Goal: Information Seeking & Learning: Find specific fact

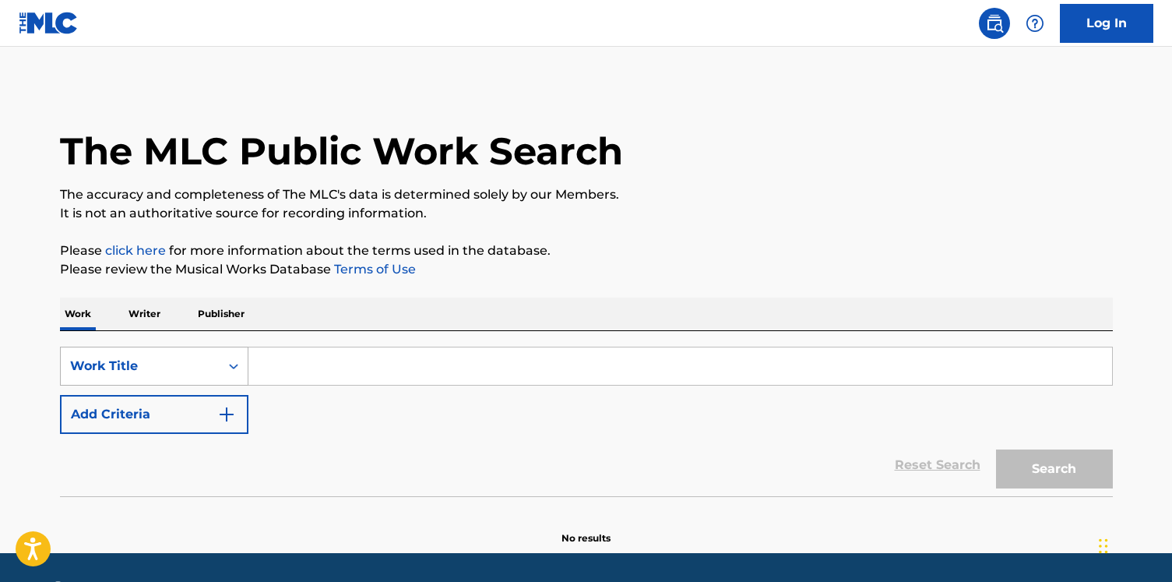
click at [218, 380] on div "Work Title" at bounding box center [154, 366] width 188 height 39
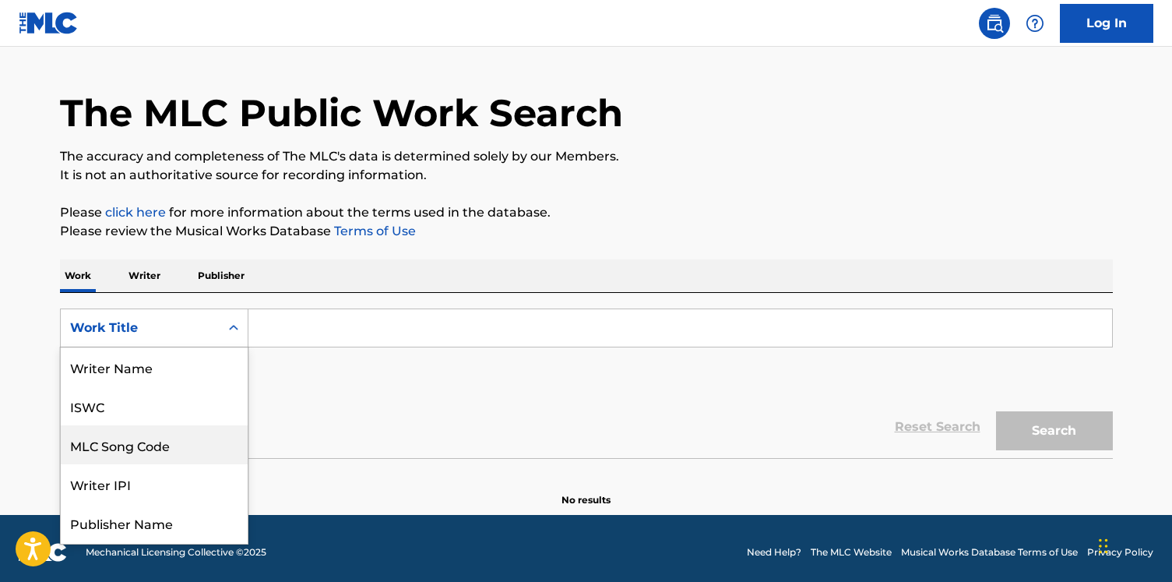
scroll to position [78, 0]
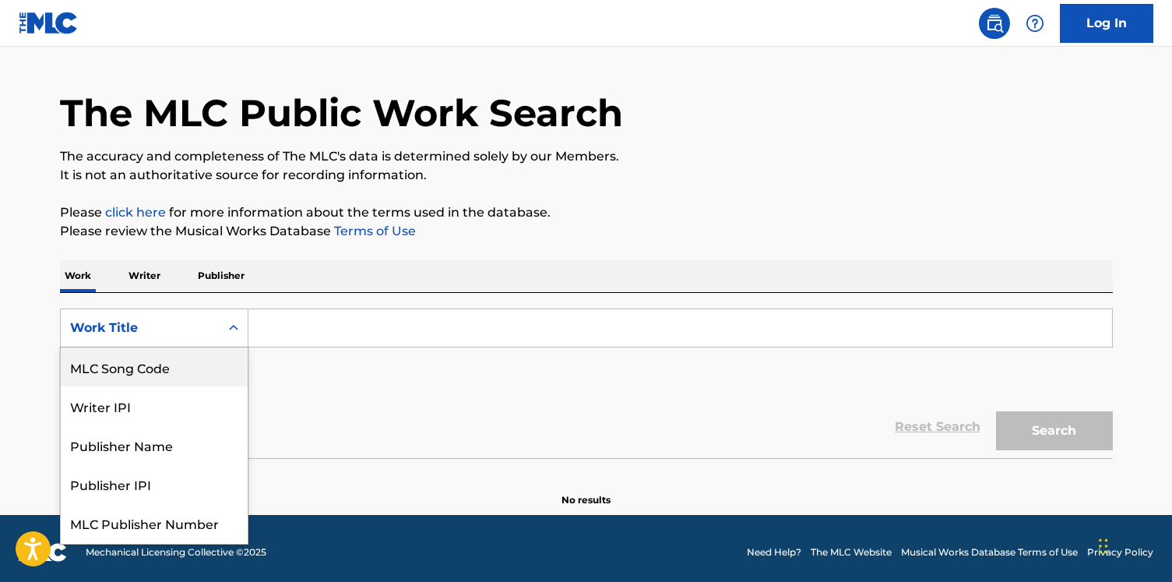
click at [216, 378] on div "MLC Song Code" at bounding box center [154, 366] width 187 height 39
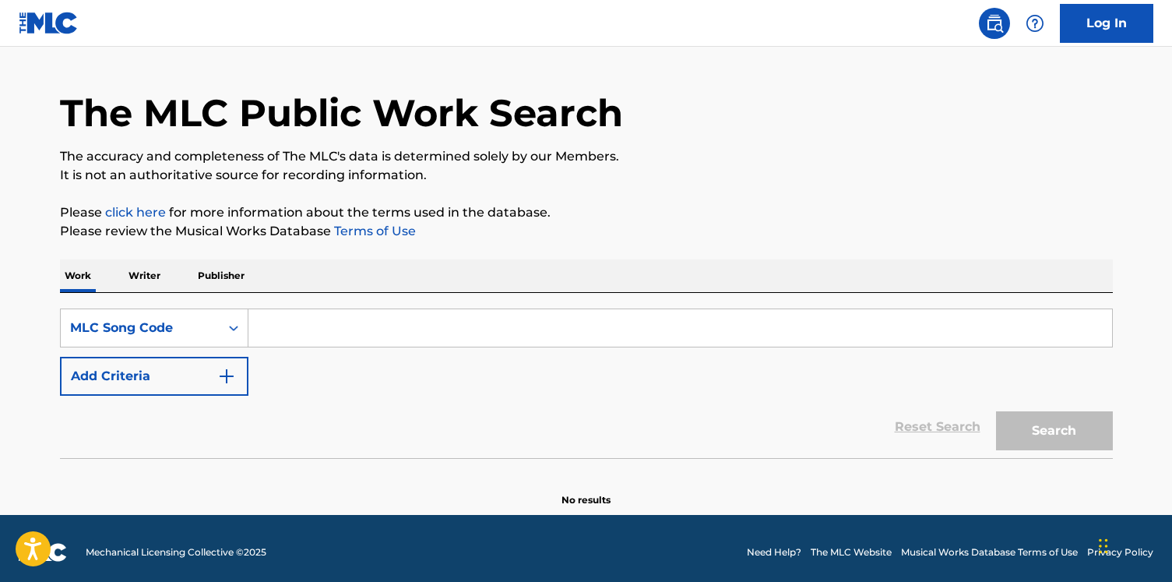
click at [328, 288] on div "Work Writer Publisher" at bounding box center [586, 275] width 1053 height 33
click at [312, 352] on div "SearchWithCriteriaceb14ea8-a8f2-4ab5-8e2a-7b8076d453a3 MLC Song Code Add Criter…" at bounding box center [586, 351] width 1053 height 87
click at [312, 339] on input "Search Form" at bounding box center [680, 327] width 864 height 37
paste input "MR339D"
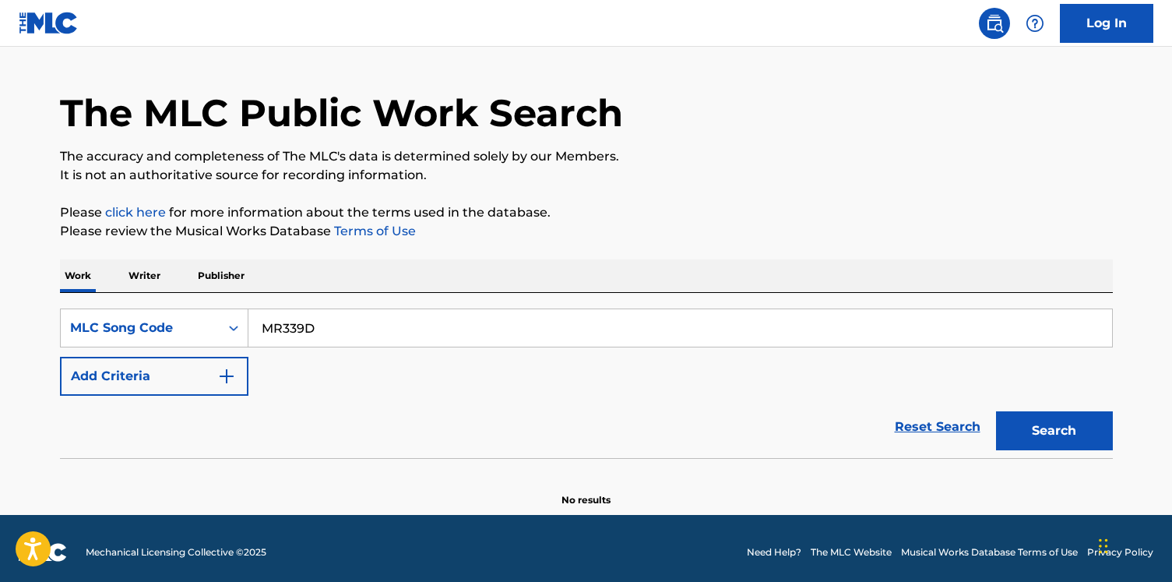
type input "MR339D"
click at [996, 411] on button "Search" at bounding box center [1054, 430] width 117 height 39
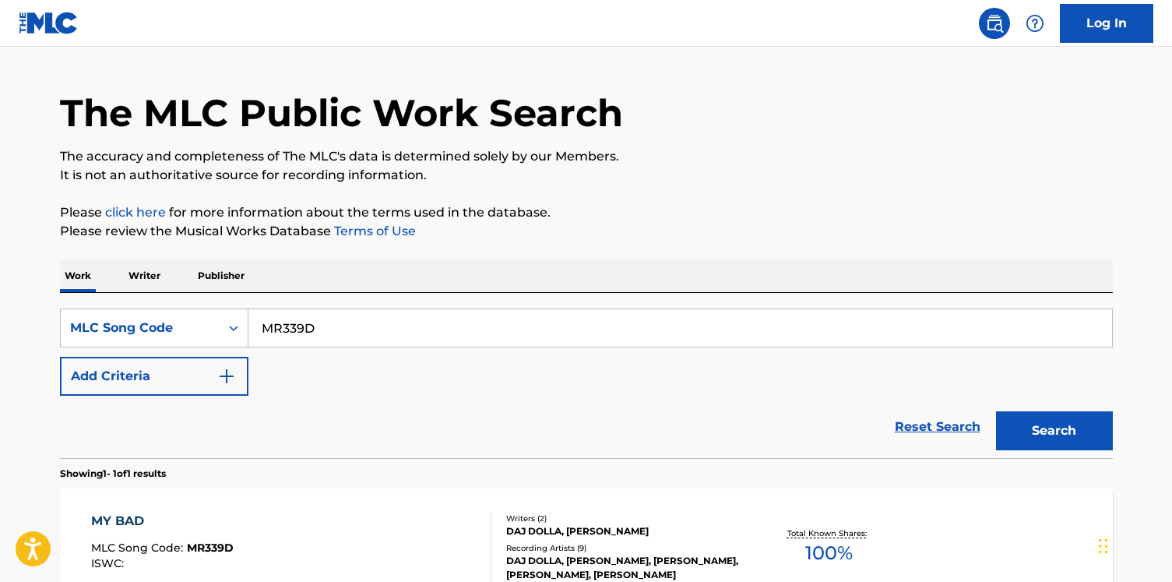
scroll to position [217, 0]
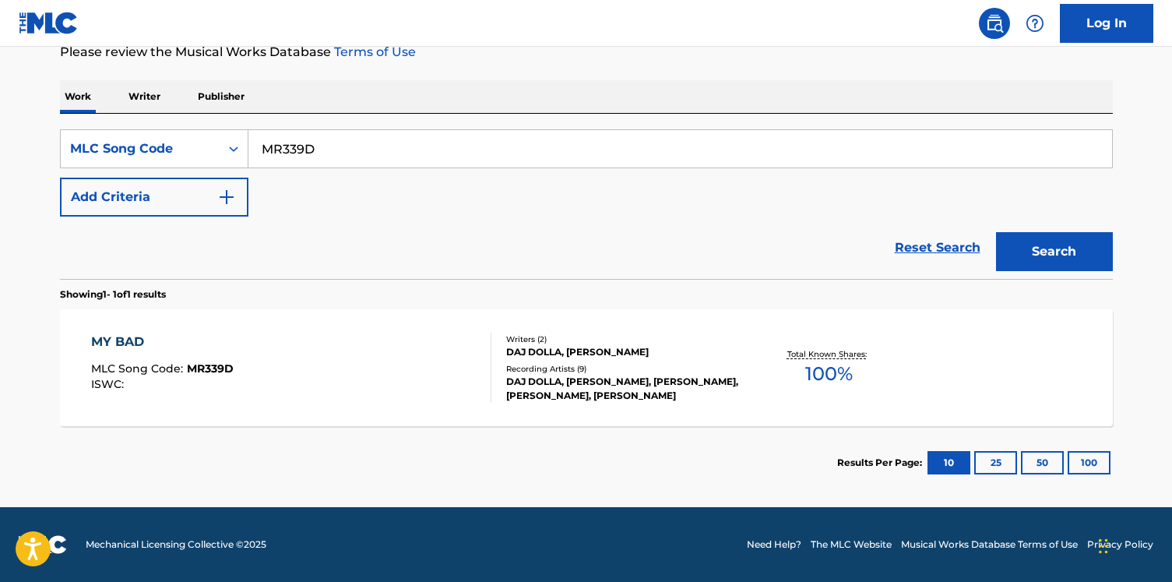
click at [324, 357] on div "MY BAD MLC Song Code : MR339D ISWC :" at bounding box center [291, 368] width 400 height 70
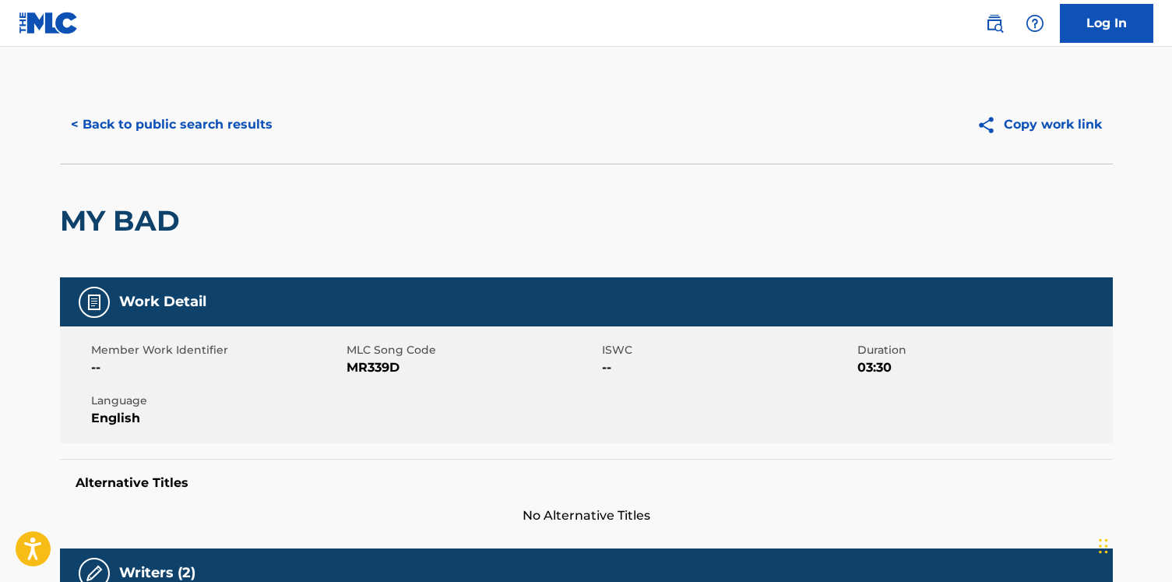
click at [248, 123] on button "< Back to public search results" at bounding box center [171, 124] width 223 height 39
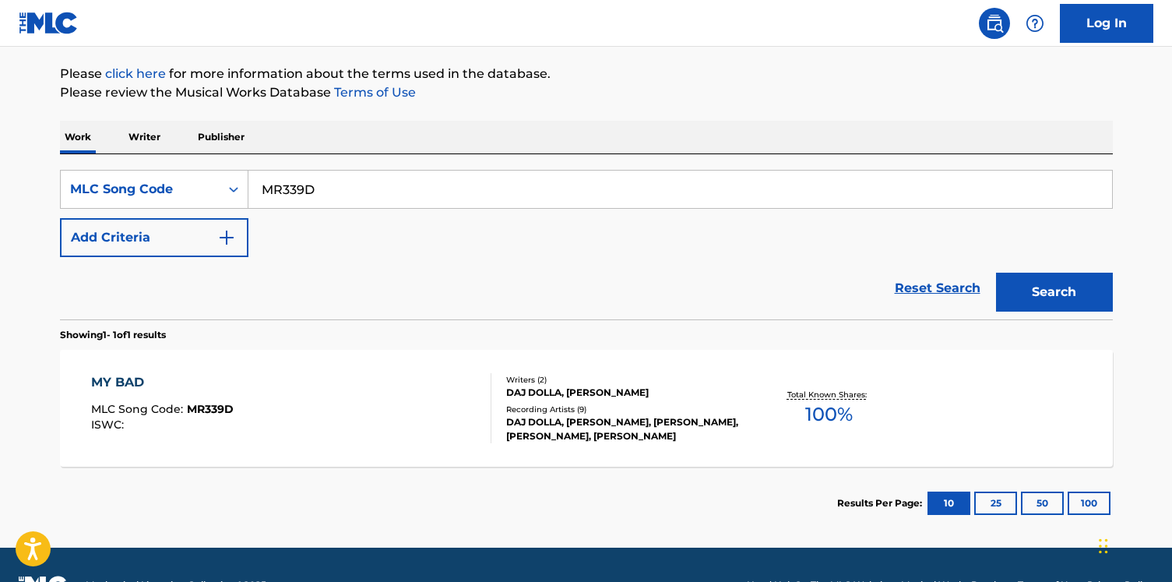
click at [149, 136] on p "Writer" at bounding box center [144, 137] width 41 height 33
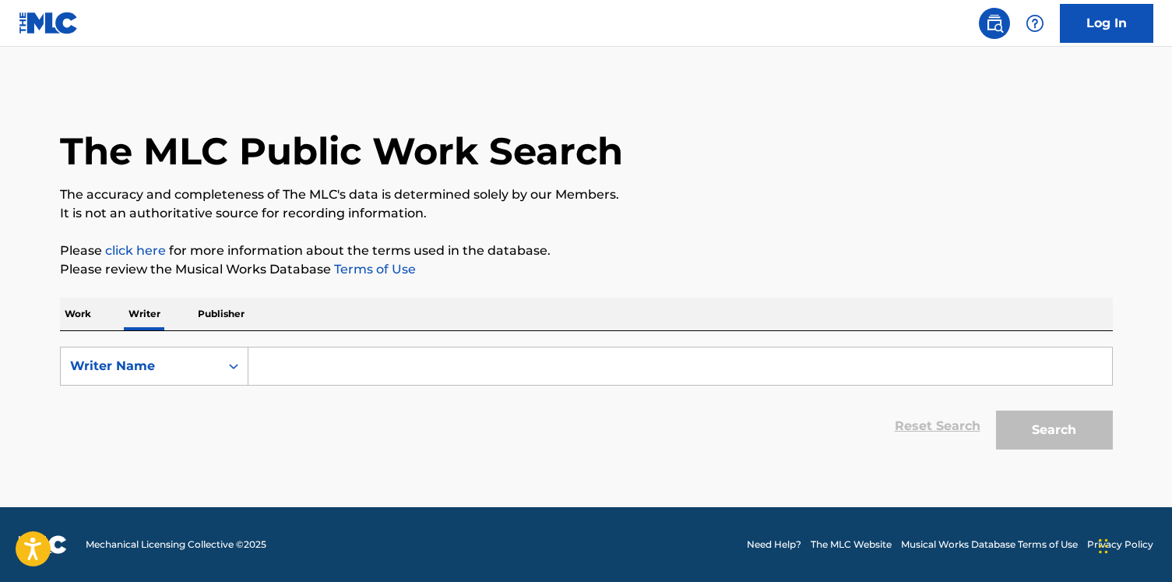
click at [278, 351] on input "Search Form" at bounding box center [680, 365] width 864 height 37
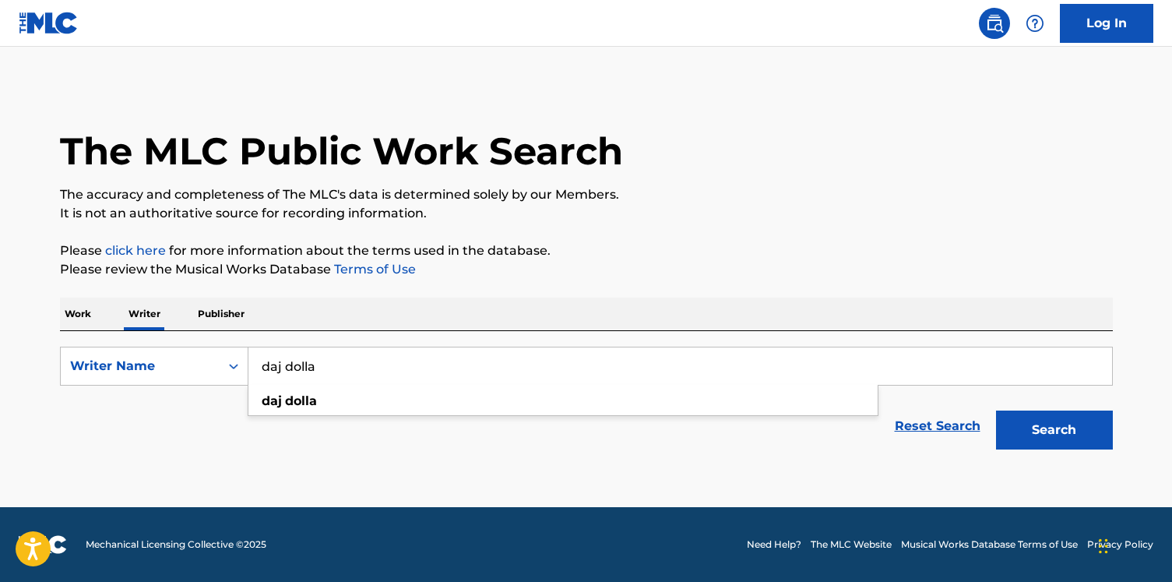
type input "daj dolla"
click at [996, 410] on button "Search" at bounding box center [1054, 429] width 117 height 39
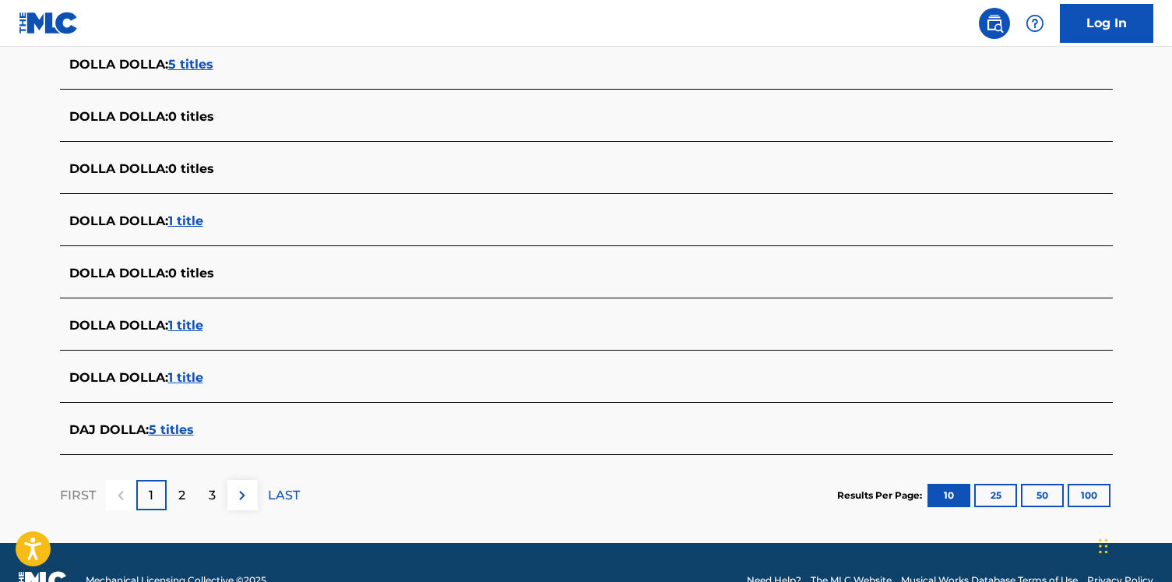
scroll to position [585, 0]
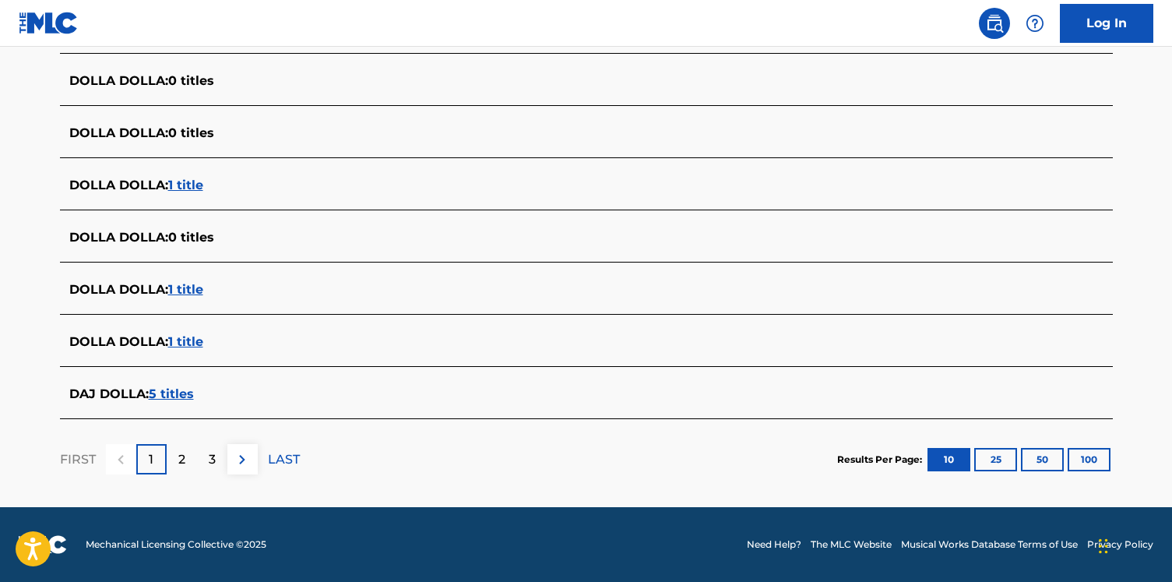
click at [167, 396] on span "5 titles" at bounding box center [171, 393] width 45 height 15
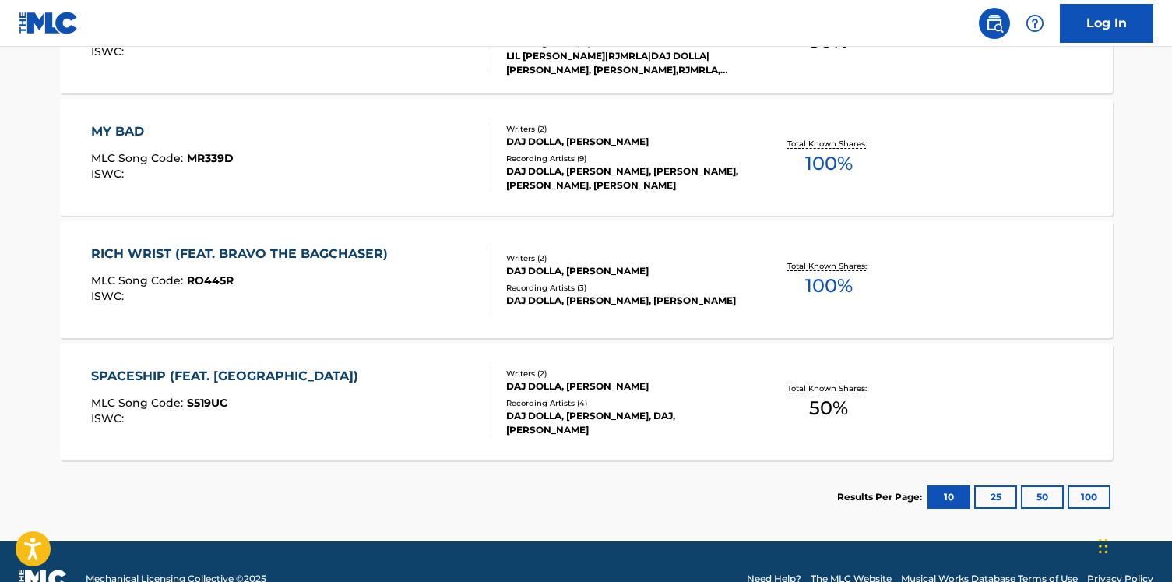
scroll to position [687, 0]
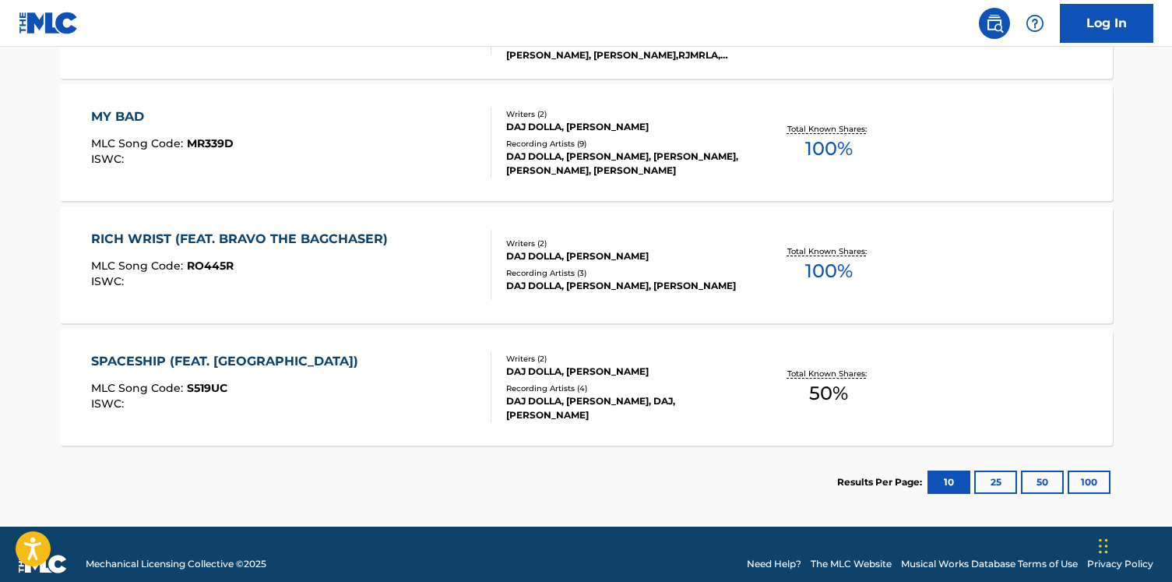
click at [378, 254] on div "RICH WRIST (FEAT. BRAVO THE BAGCHASER) MLC Song Code : RO445R ISWC :" at bounding box center [243, 265] width 304 height 70
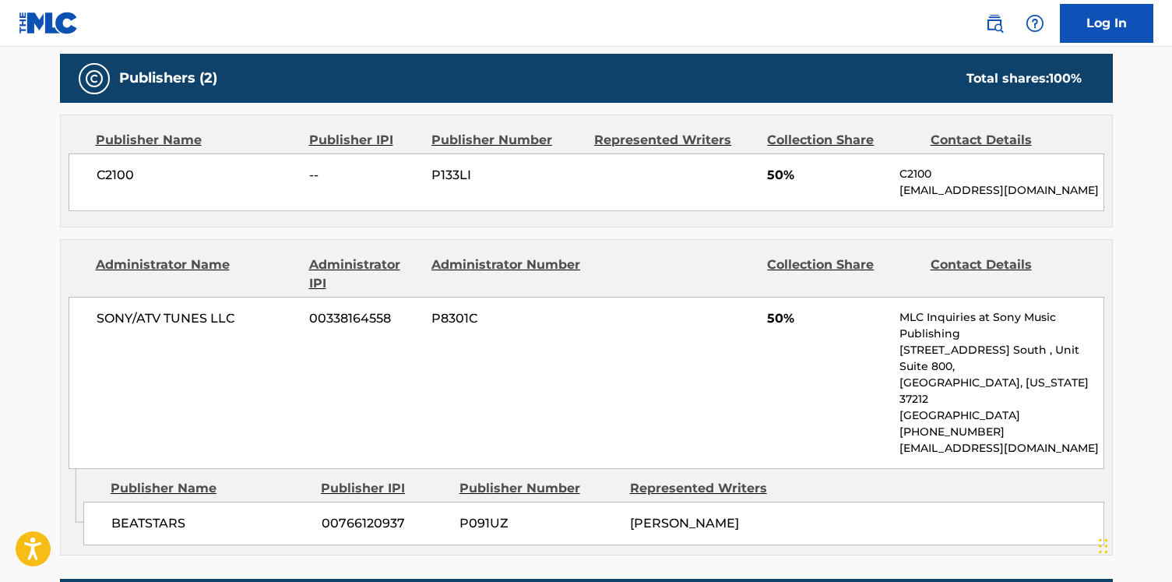
scroll to position [746, 0]
